Goal: Task Accomplishment & Management: Manage account settings

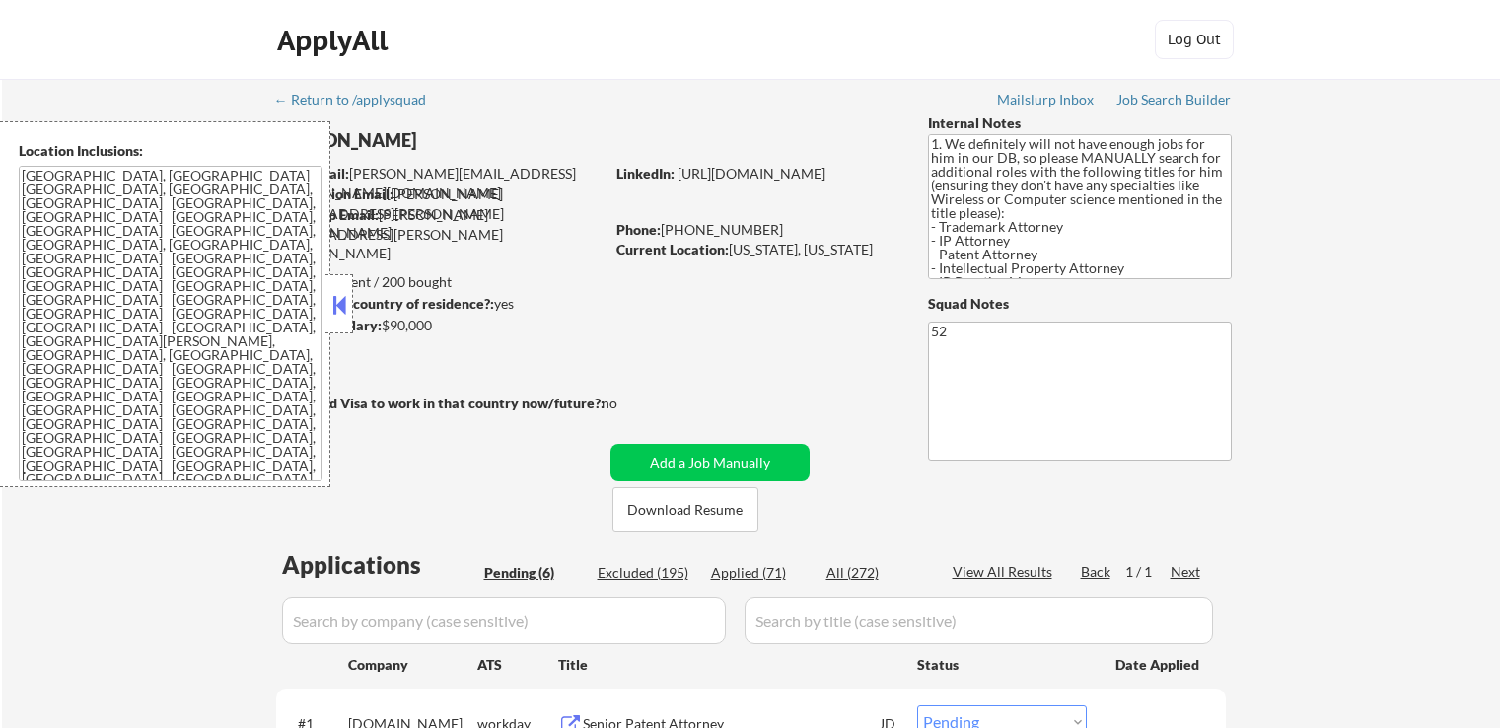
select select ""pending""
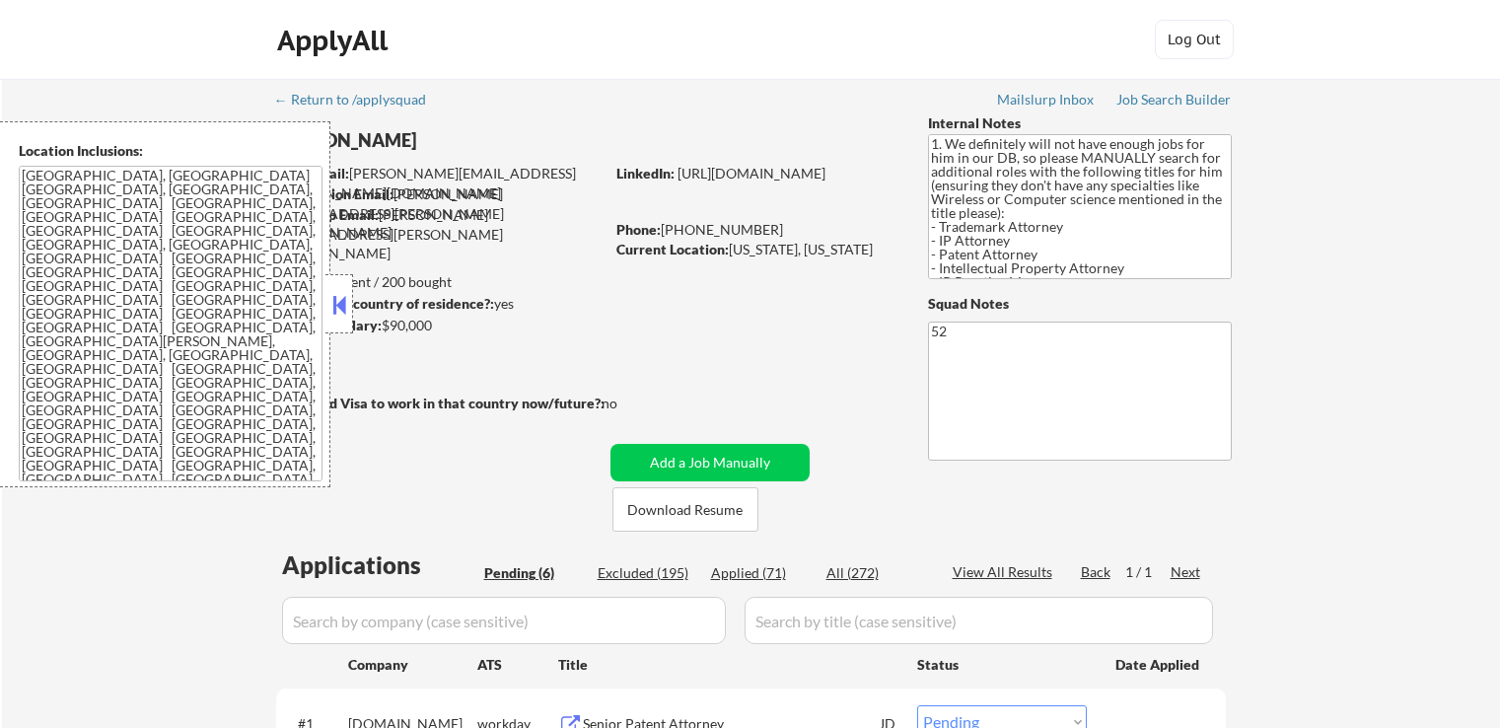
select select ""pending""
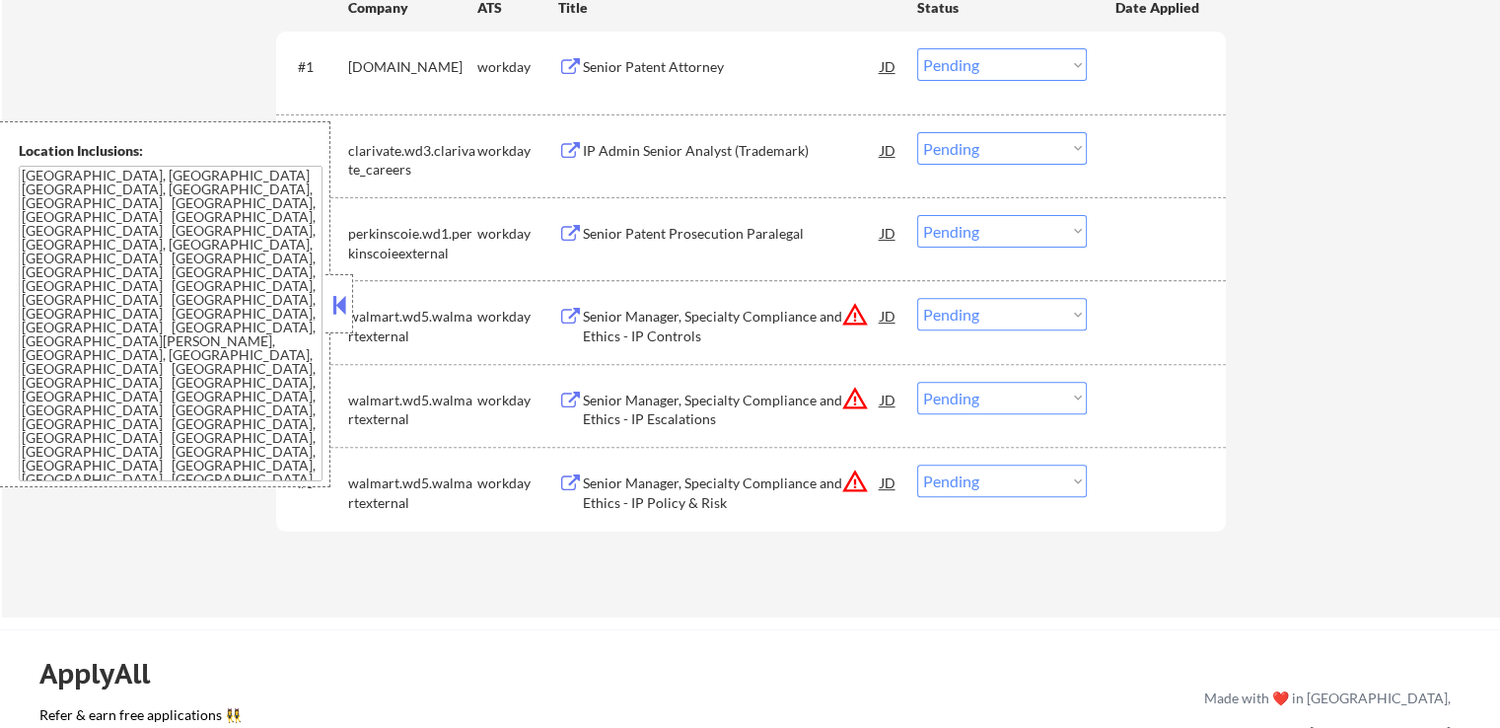
scroll to position [690, 0]
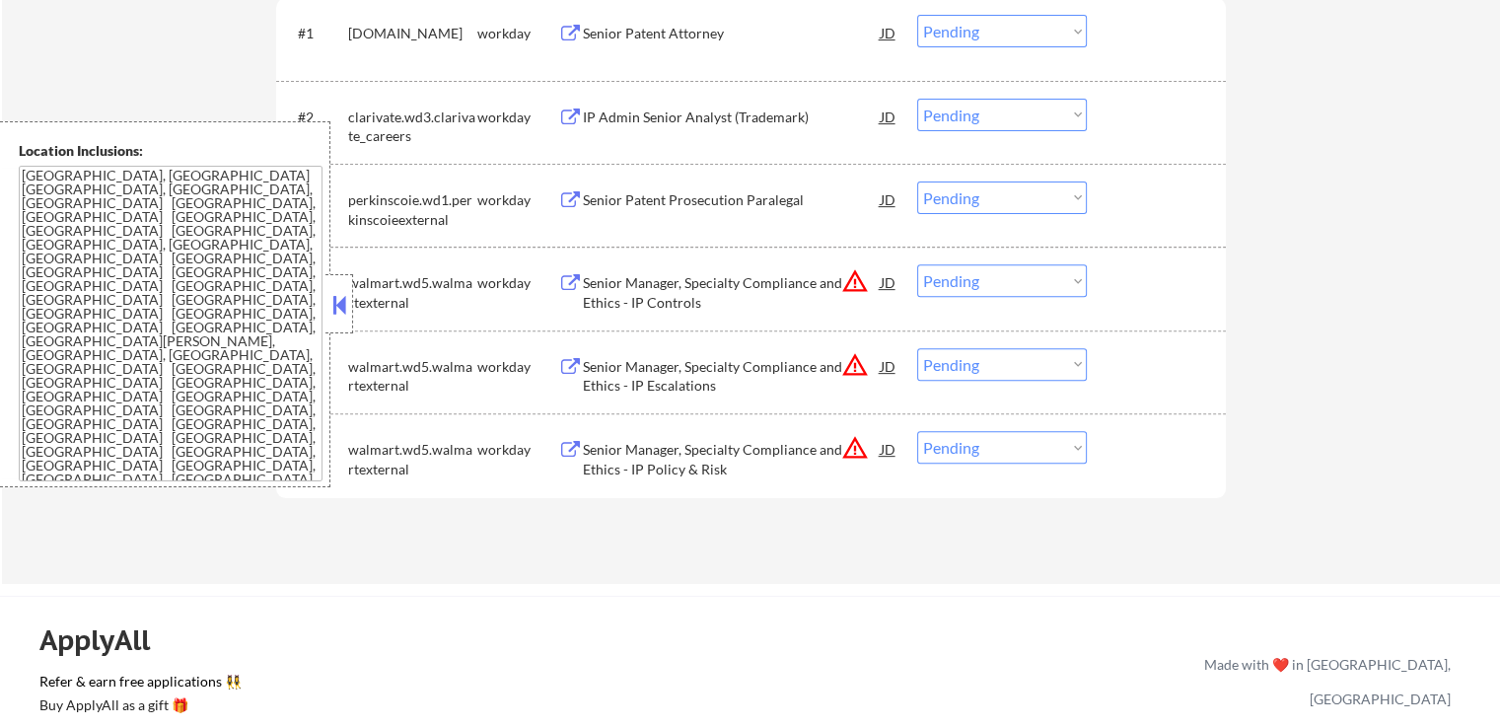
click at [980, 276] on select "Choose an option... Pending Applied Excluded (Questions) Excluded (Expired) Exc…" at bounding box center [1002, 280] width 170 height 33
click at [917, 264] on select "Choose an option... Pending Applied Excluded (Questions) Excluded (Expired) Exc…" at bounding box center [1002, 280] width 170 height 33
select select ""pending""
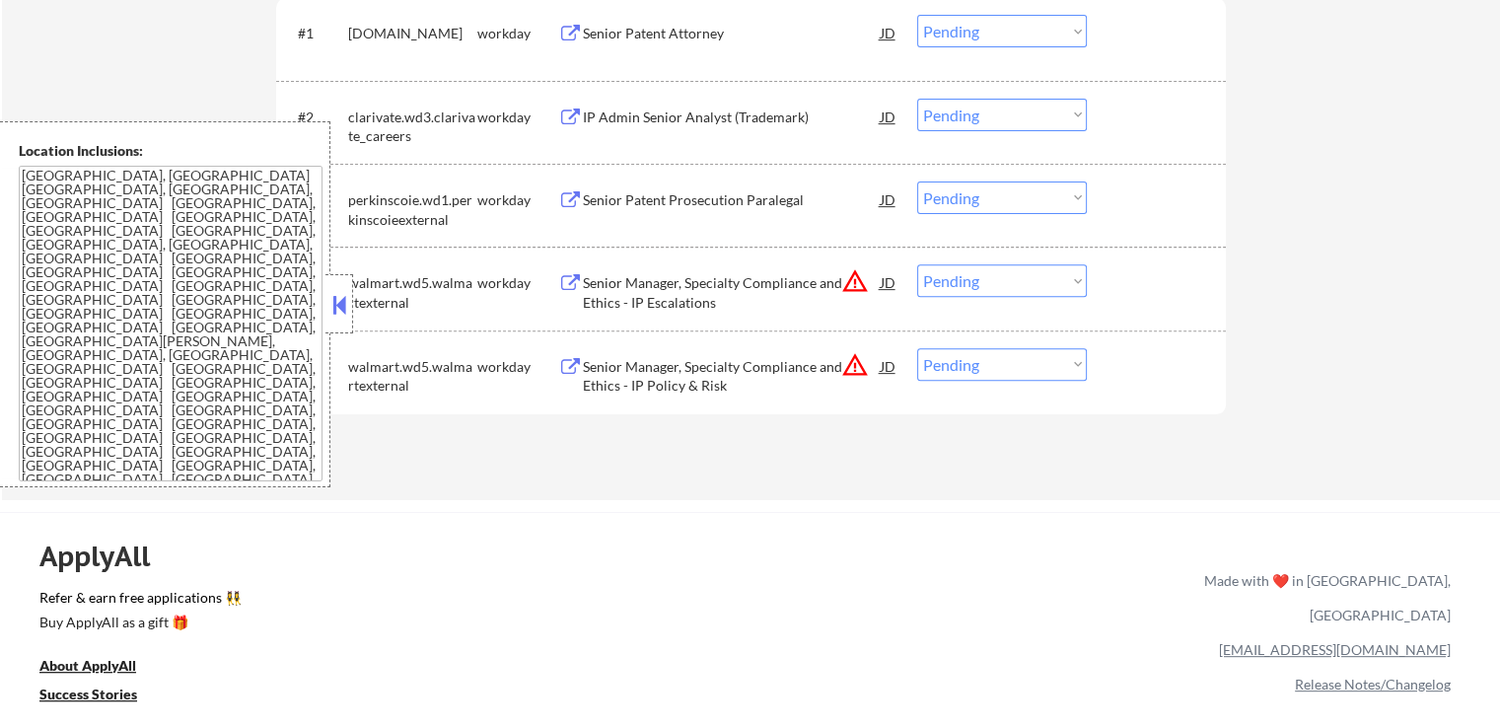
click at [978, 361] on select "Choose an option... Pending Applied Excluded (Questions) Excluded (Expired) Exc…" at bounding box center [1002, 364] width 170 height 33
select select ""excluded__location_""
click at [917, 348] on select "Choose an option... Pending Applied Excluded (Questions) Excluded (Expired) Exc…" at bounding box center [1002, 364] width 170 height 33
click at [985, 285] on select "Choose an option... Pending Applied Excluded (Questions) Excluded (Expired) Exc…" at bounding box center [1002, 280] width 170 height 33
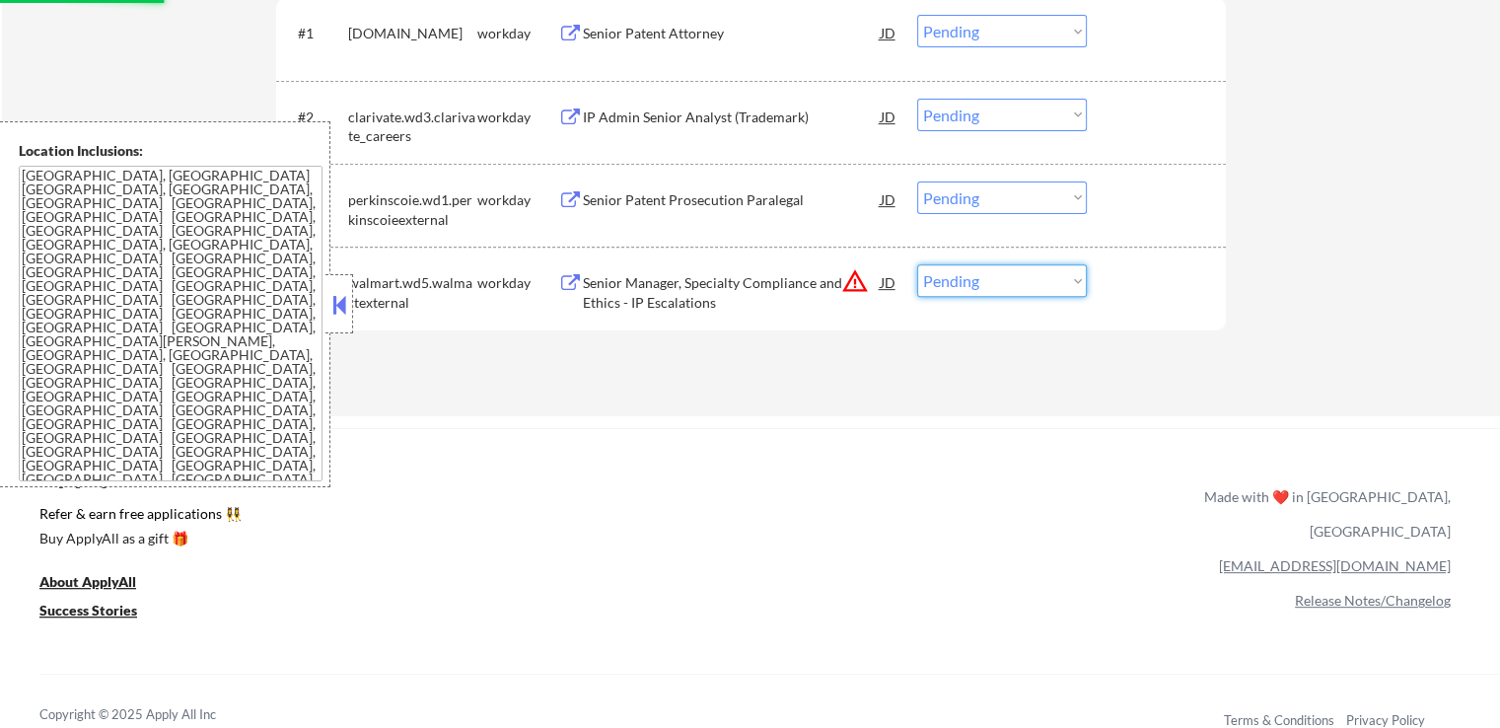
select select ""excluded__location_""
click at [917, 264] on select "Choose an option... Pending Applied Excluded (Questions) Excluded (Expired) Exc…" at bounding box center [1002, 280] width 170 height 33
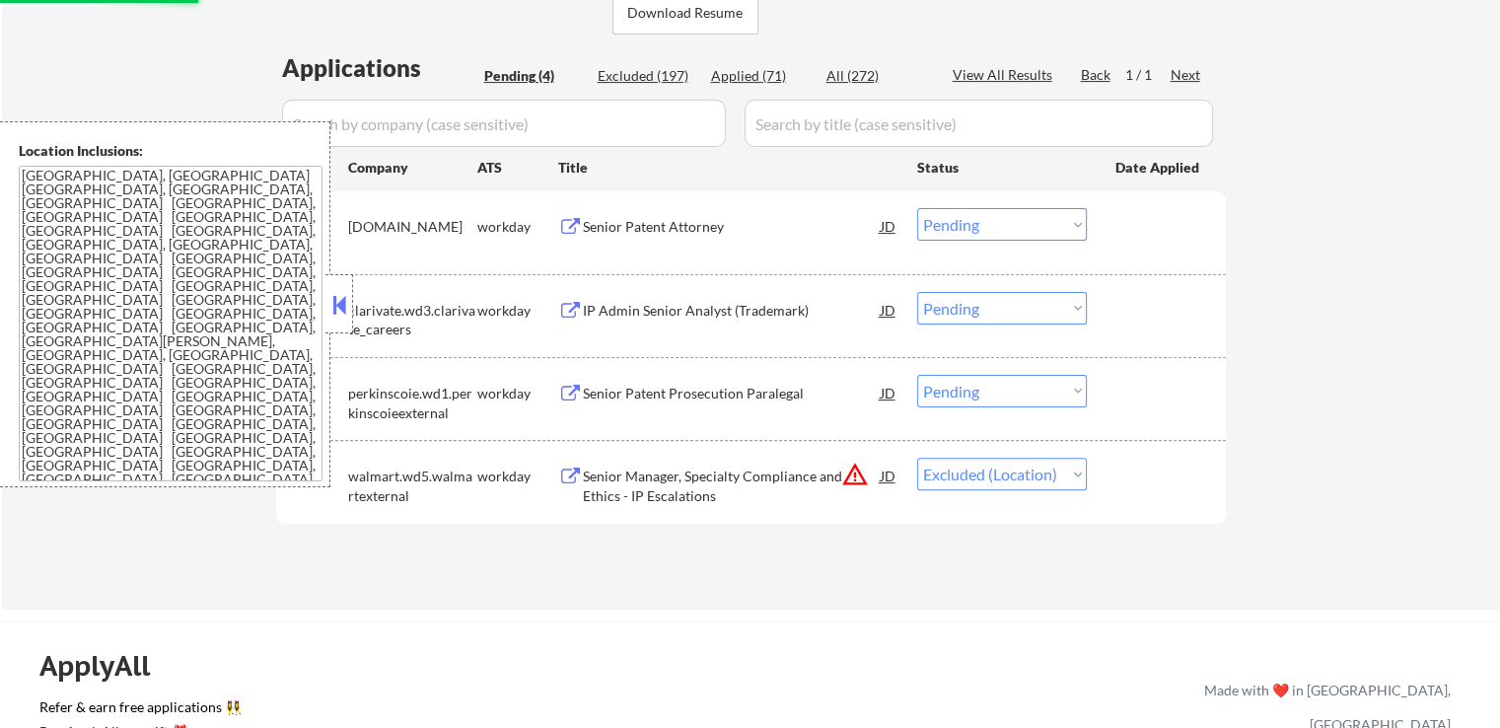
scroll to position [493, 0]
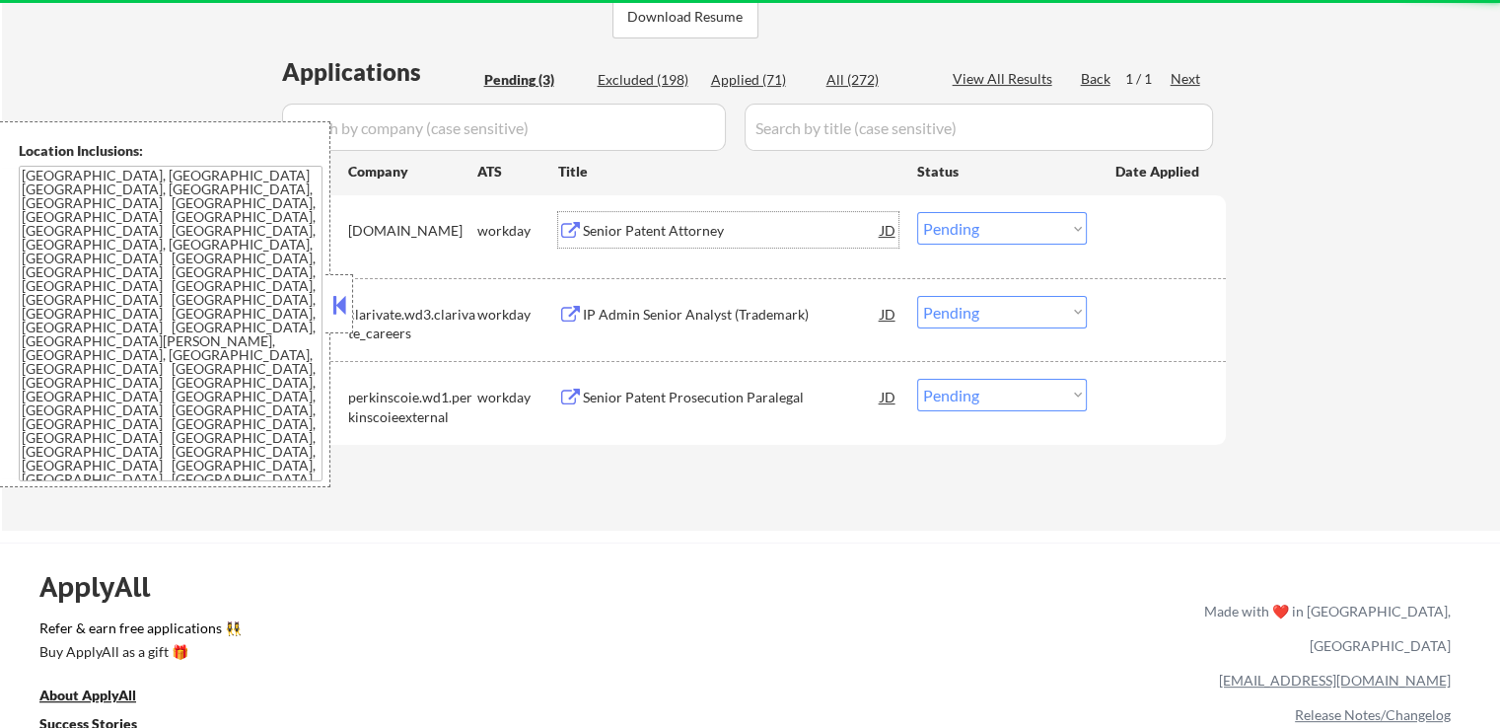
click at [607, 229] on div "Senior Patent Attorney" at bounding box center [732, 231] width 298 height 20
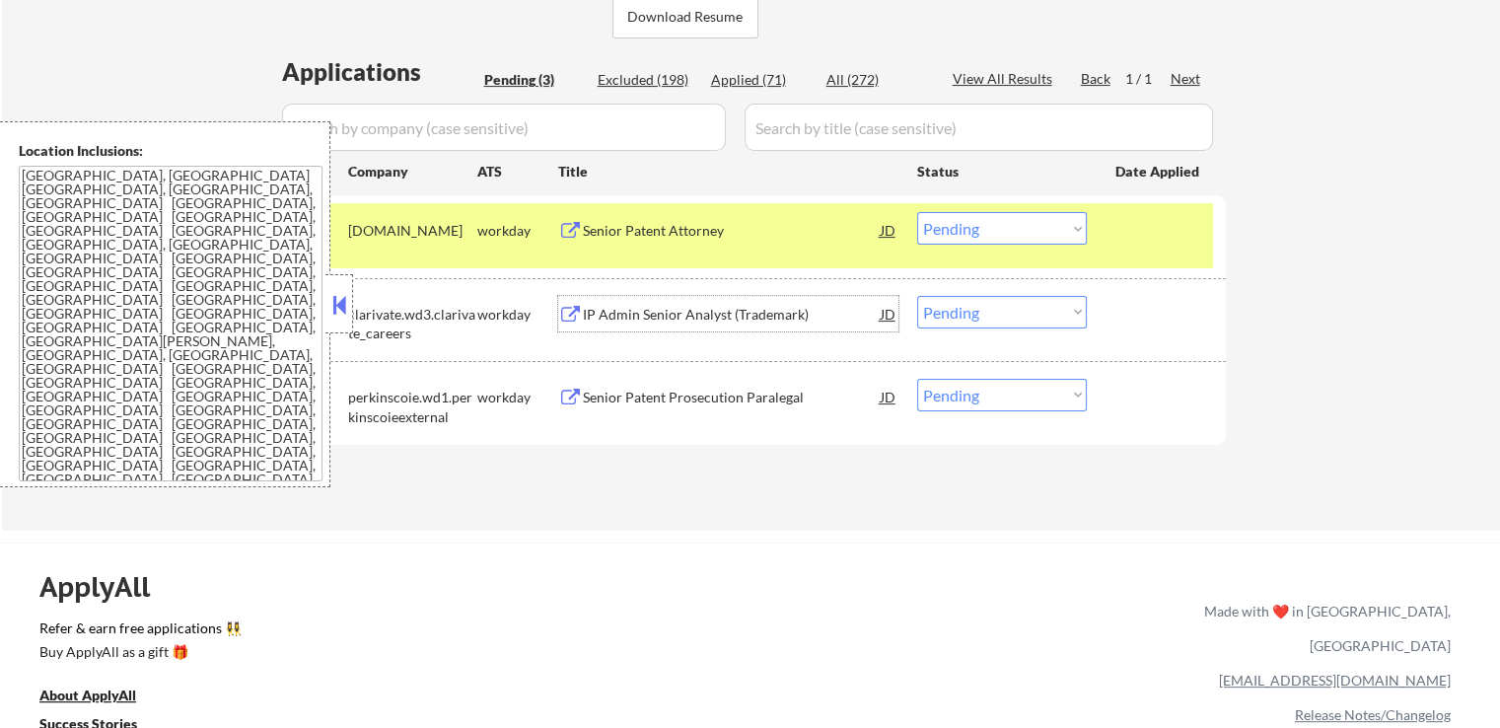
click at [625, 315] on div "IP Admin Senior Analyst (Trademark)" at bounding box center [732, 315] width 298 height 20
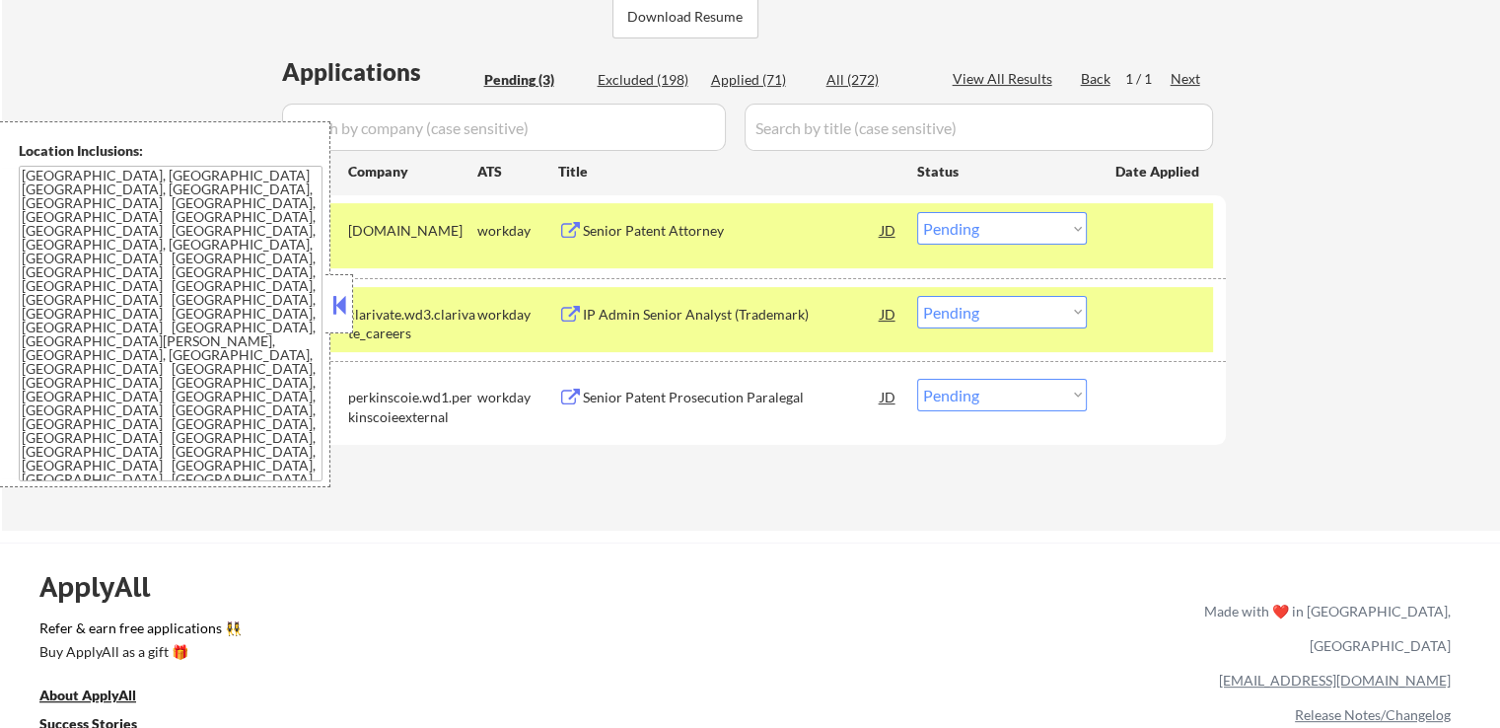
click at [605, 403] on div "Senior Patent Prosecution Paralegal" at bounding box center [732, 398] width 298 height 20
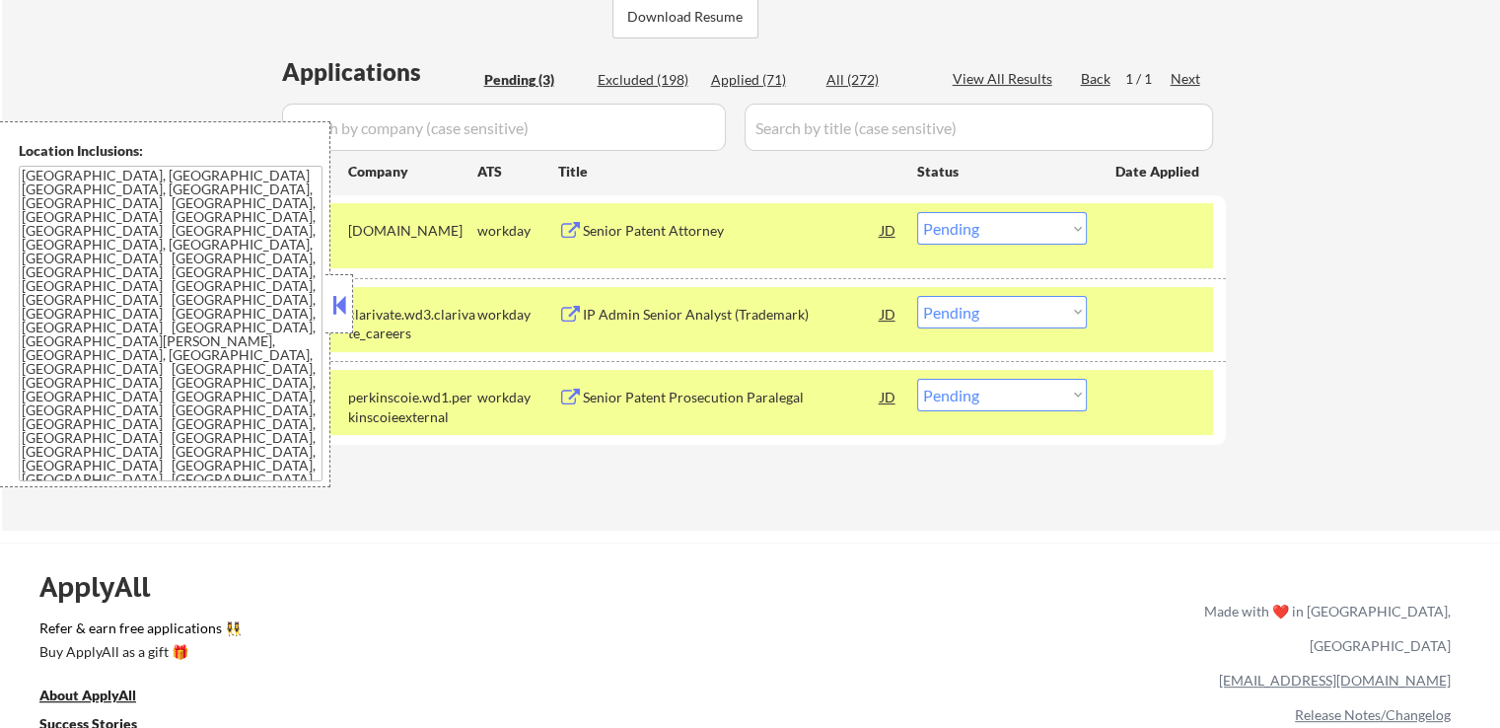
drag, startPoint x: 969, startPoint y: 226, endPoint x: 974, endPoint y: 235, distance: 10.2
click at [972, 228] on select "Choose an option... Pending Applied Excluded (Questions) Excluded (Expired) Exc…" at bounding box center [1002, 228] width 170 height 33
click at [917, 212] on select "Choose an option... Pending Applied Excluded (Questions) Excluded (Expired) Exc…" at bounding box center [1002, 228] width 170 height 33
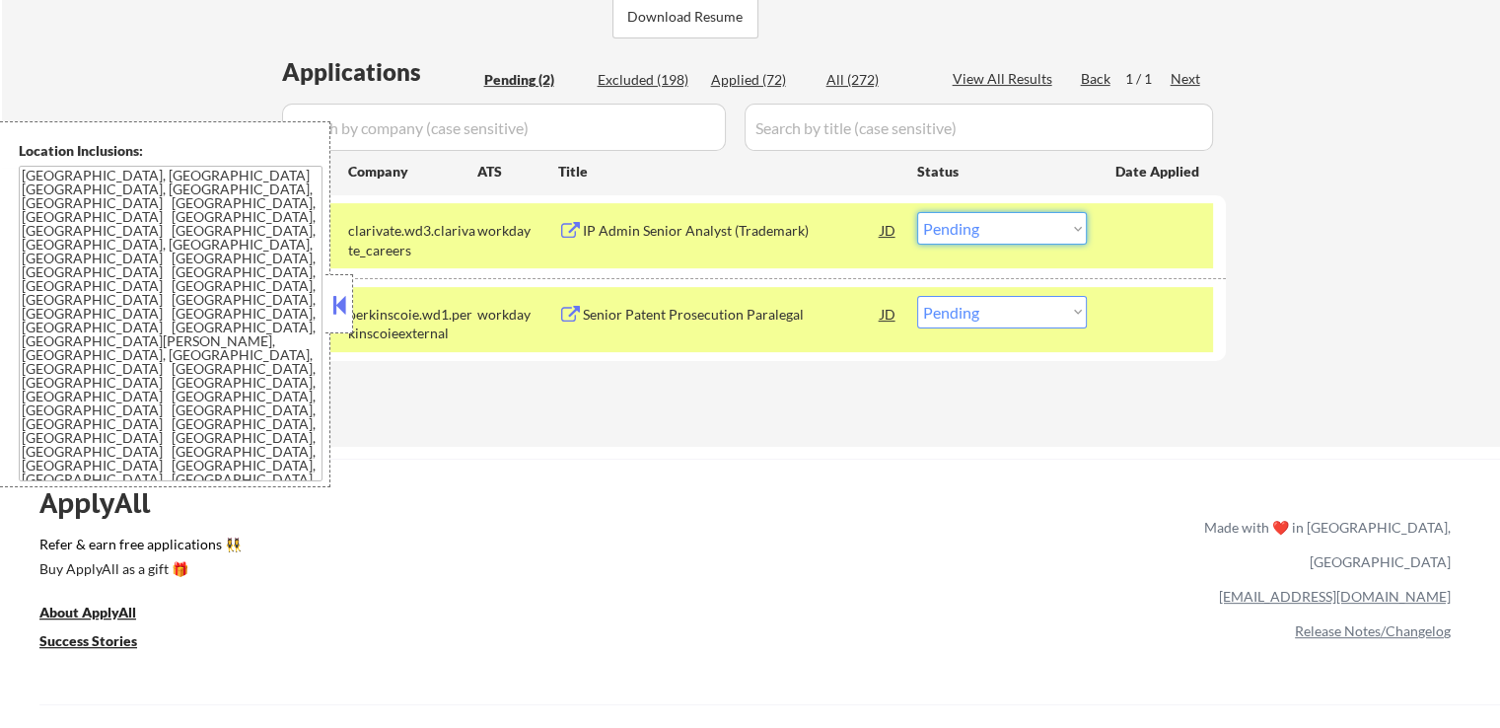
click at [1029, 236] on select "Choose an option... Pending Applied Excluded (Questions) Excluded (Expired) Exc…" at bounding box center [1002, 228] width 170 height 33
click at [917, 212] on select "Choose an option... Pending Applied Excluded (Questions) Excluded (Expired) Exc…" at bounding box center [1002, 228] width 170 height 33
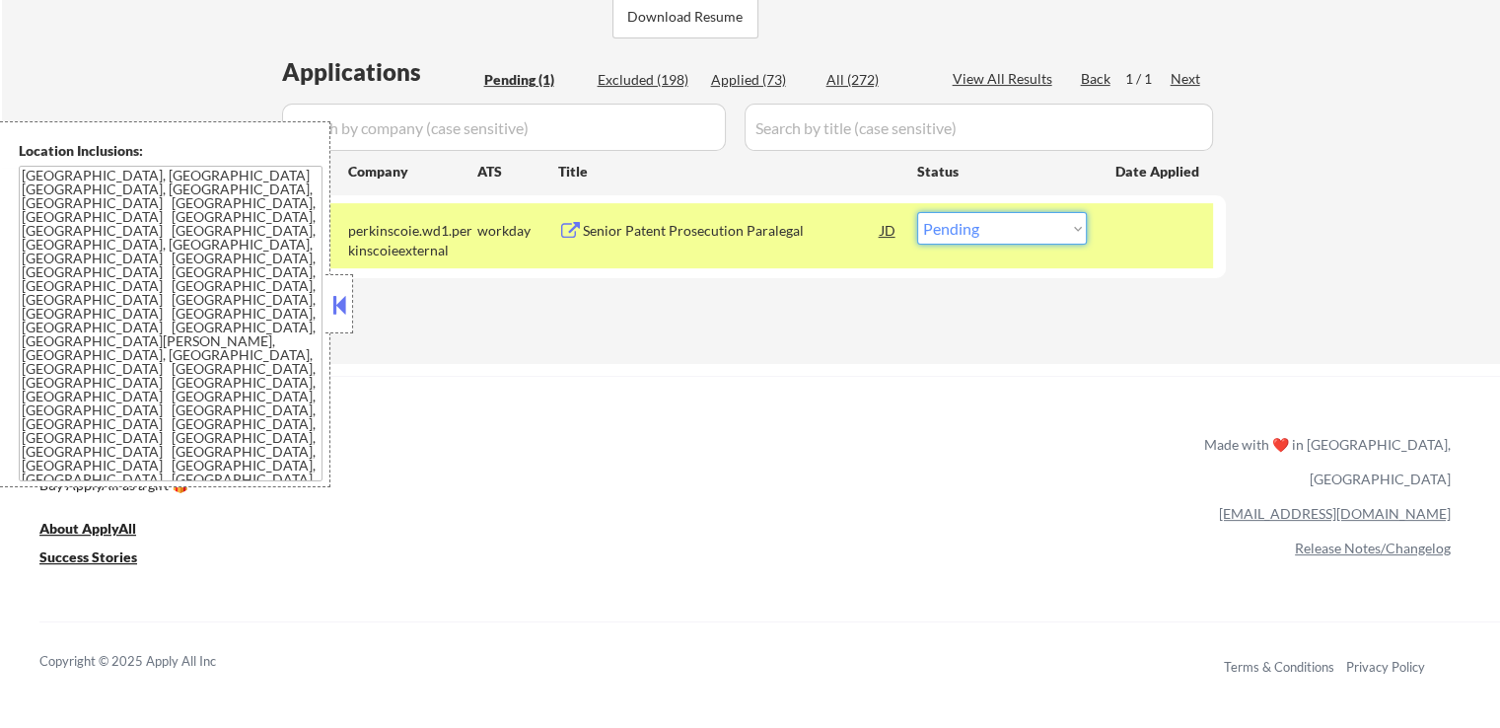
click at [1006, 234] on select "Choose an option... Pending Applied Excluded (Questions) Excluded (Expired) Exc…" at bounding box center [1002, 228] width 170 height 33
select select ""applied""
click at [917, 212] on select "Choose an option... Pending Applied Excluded (Questions) Excluded (Expired) Exc…" at bounding box center [1002, 228] width 170 height 33
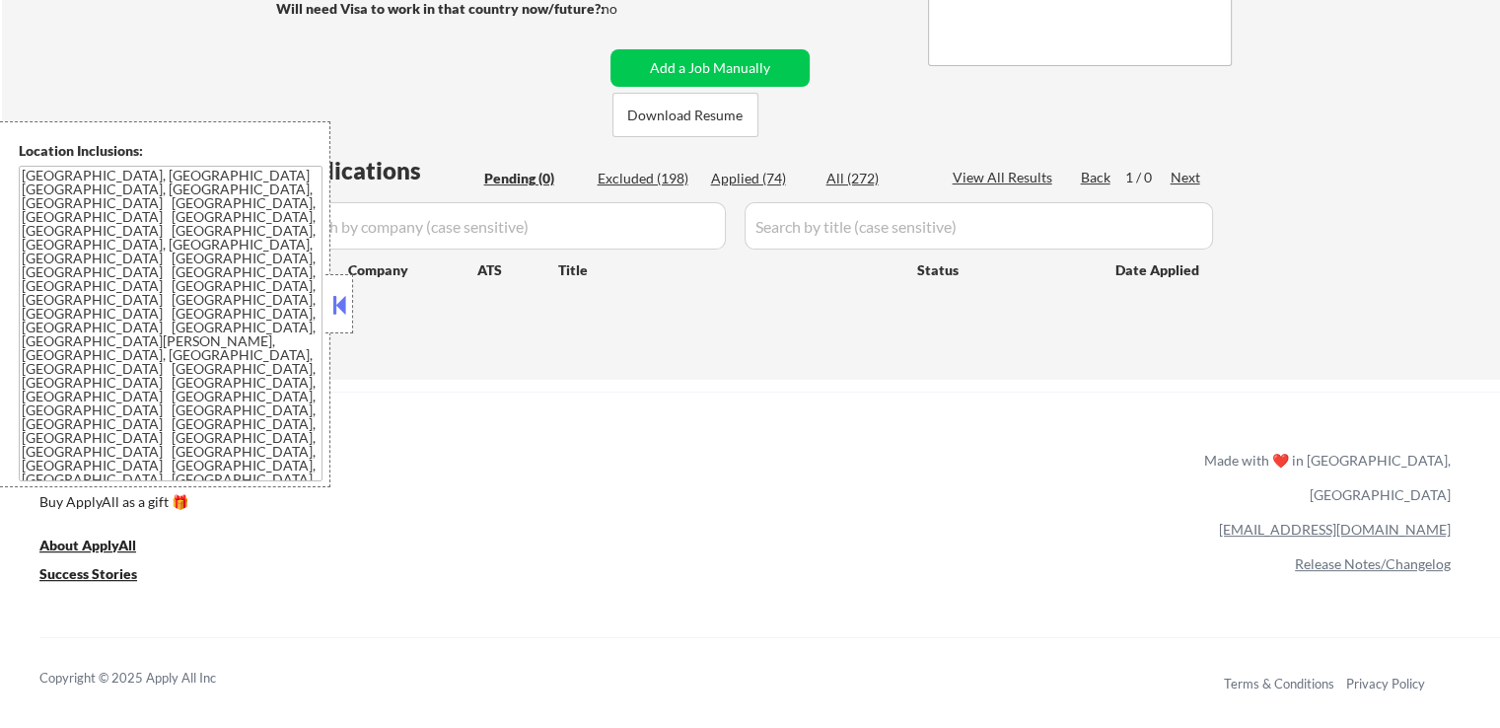
scroll to position [394, 0]
